Goal: Obtain resource: Download file/media

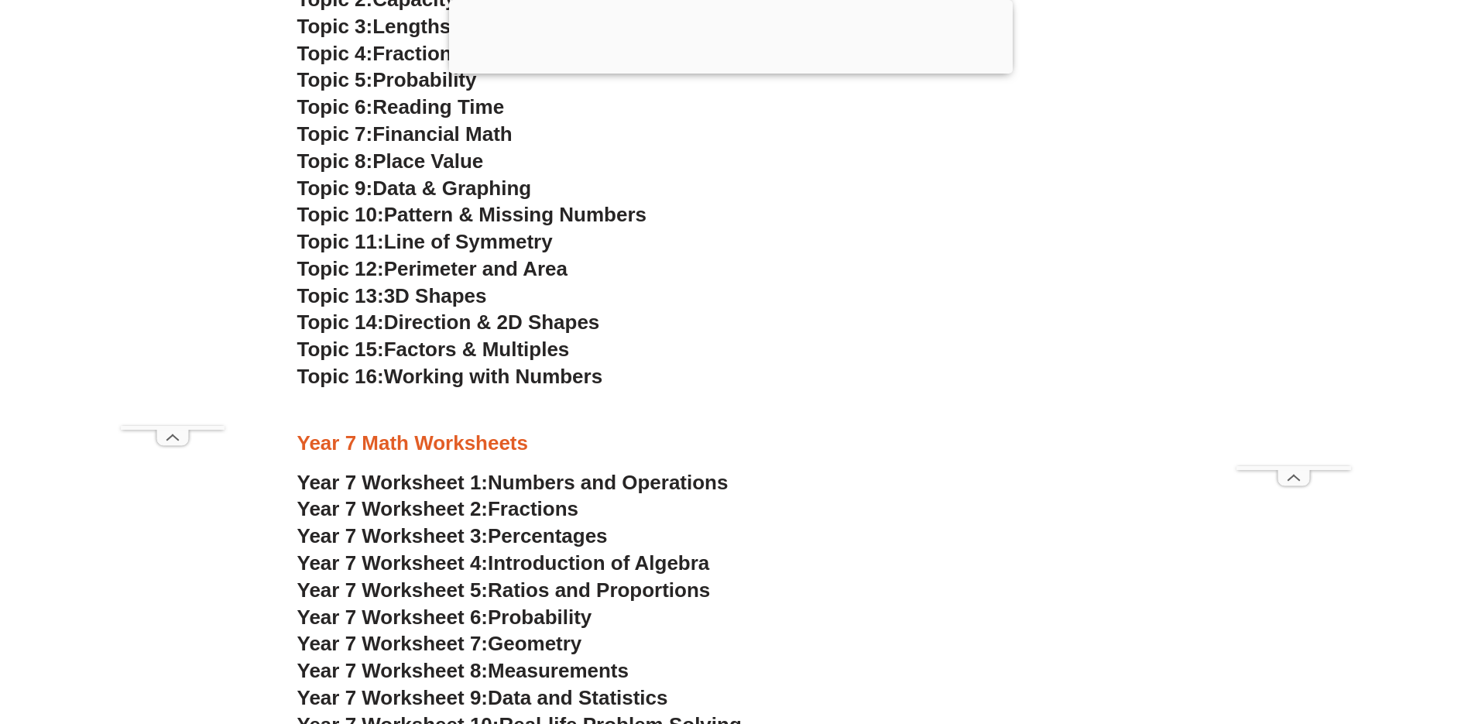
scroll to position [4564, 0]
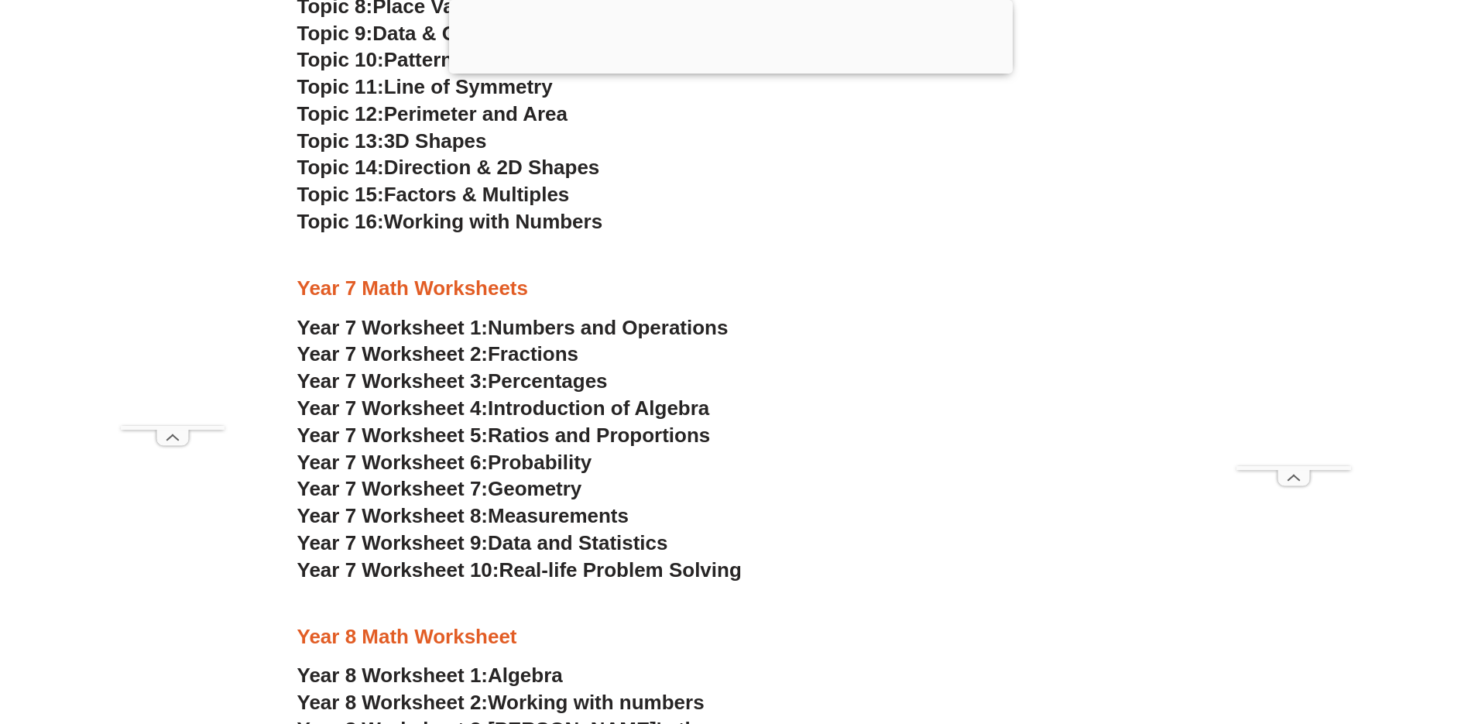
click at [441, 355] on span "Year 7 Worksheet 2:" at bounding box center [392, 353] width 191 height 23
click at [545, 373] on span "Percentages" at bounding box center [548, 380] width 120 height 23
click at [553, 361] on span "Fractions" at bounding box center [533, 353] width 91 height 23
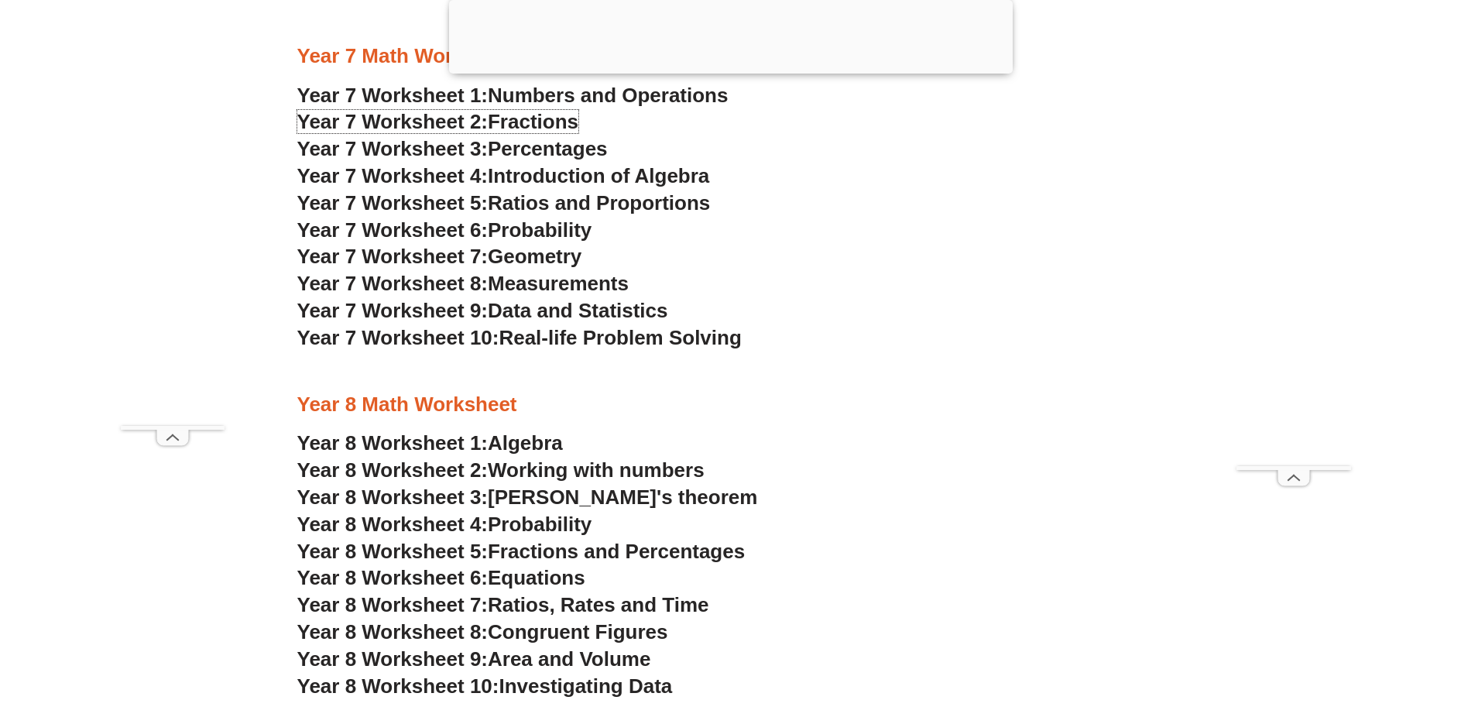
scroll to position [4951, 0]
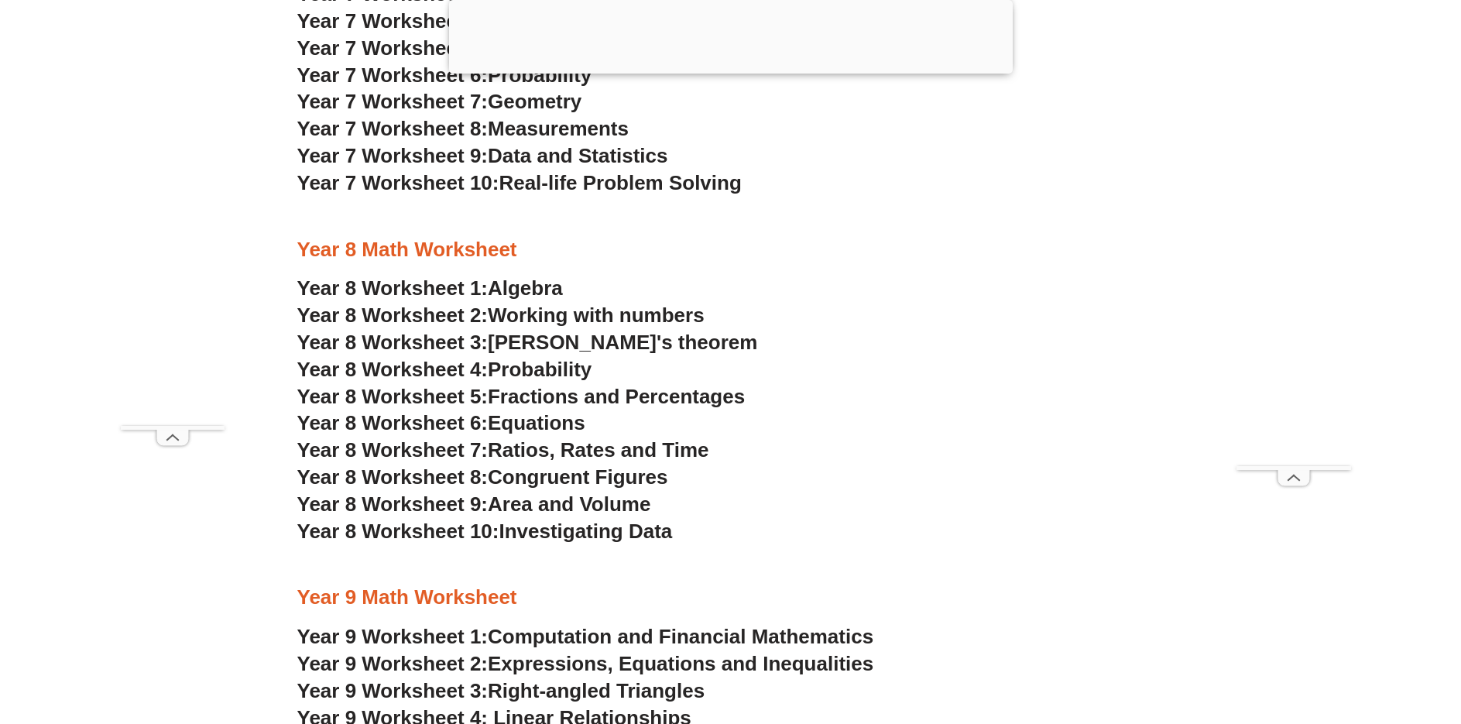
click at [571, 397] on span "Fractions and Percentages" at bounding box center [616, 396] width 257 height 23
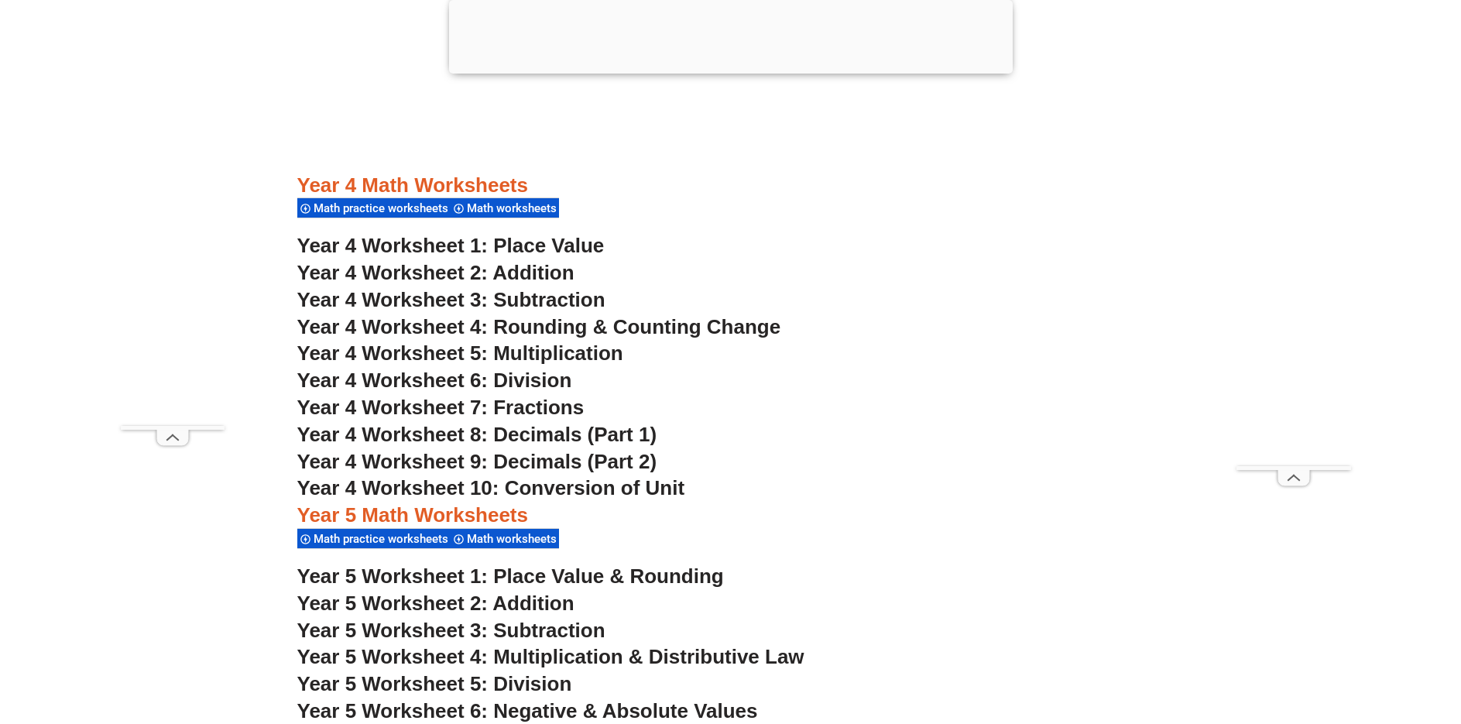
scroll to position [3015, 0]
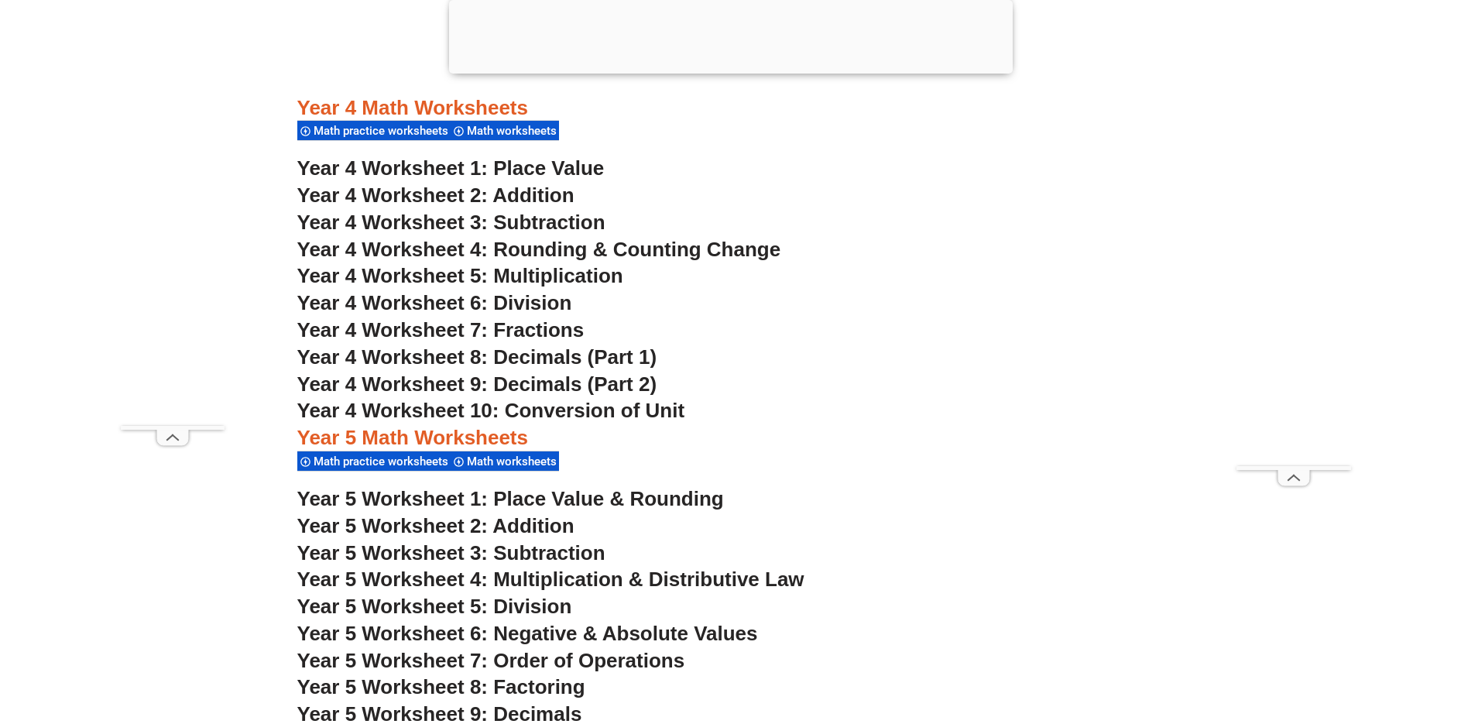
click at [557, 300] on span "Year 4 Worksheet 6: Division" at bounding box center [434, 302] width 275 height 23
click at [556, 330] on span "Year 4 Worksheet 7: Fractions" at bounding box center [440, 329] width 287 height 23
click at [525, 358] on span "Year 4 Worksheet 8: Decimals (Part 1)" at bounding box center [477, 356] width 360 height 23
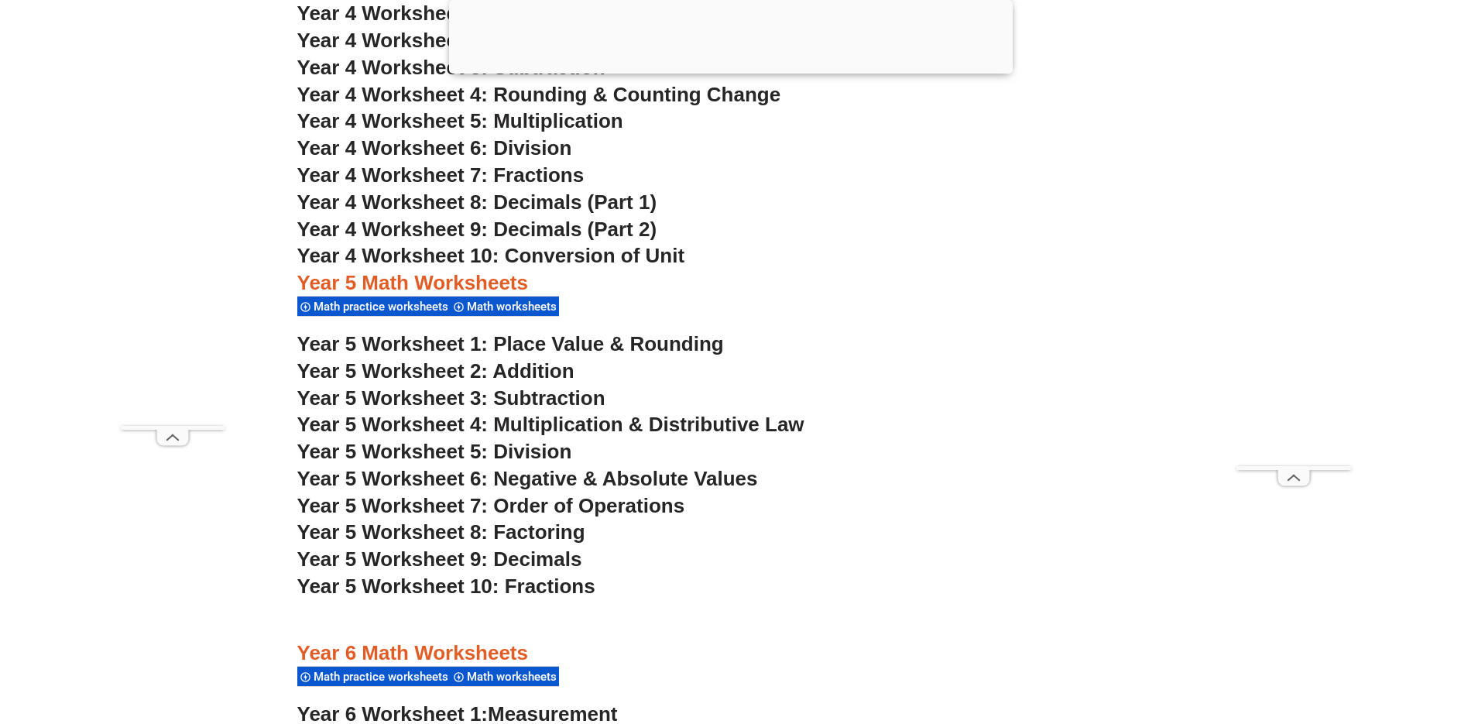
click at [549, 592] on span "Year 5 Worksheet 10: Fractions" at bounding box center [446, 586] width 298 height 23
click at [564, 557] on span "Year 5 Worksheet 9: Decimals" at bounding box center [439, 558] width 285 height 23
